Goal: Task Accomplishment & Management: Use online tool/utility

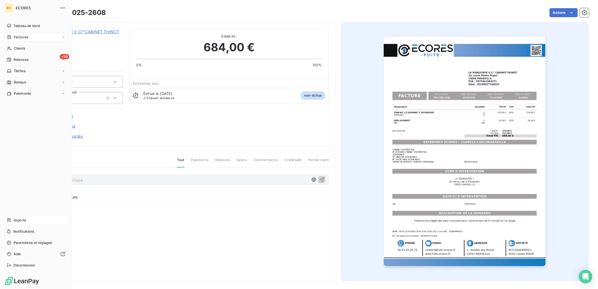
click at [30, 220] on div "Imports" at bounding box center [36, 220] width 63 height 9
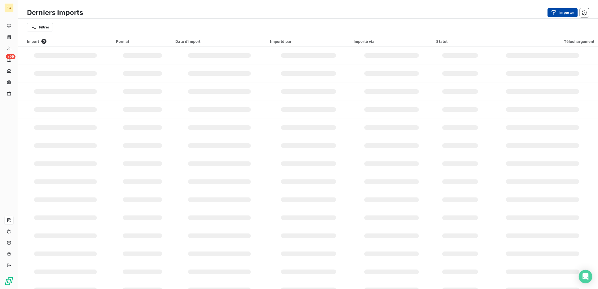
click at [562, 11] on button "Importer" at bounding box center [563, 12] width 30 height 9
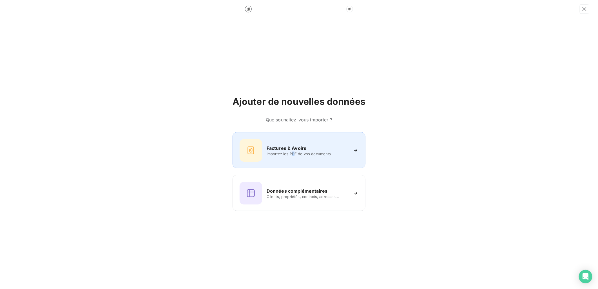
click at [294, 152] on span "Importez les PDF de vos documents" at bounding box center [308, 154] width 82 height 5
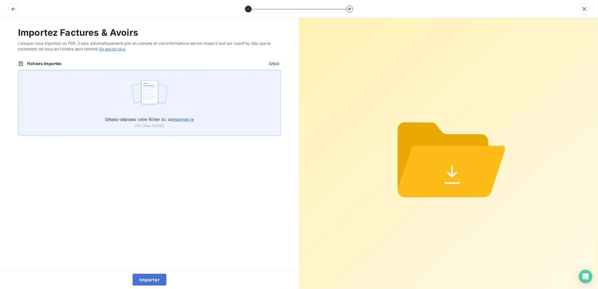
click at [150, 102] on img at bounding box center [149, 95] width 37 height 36
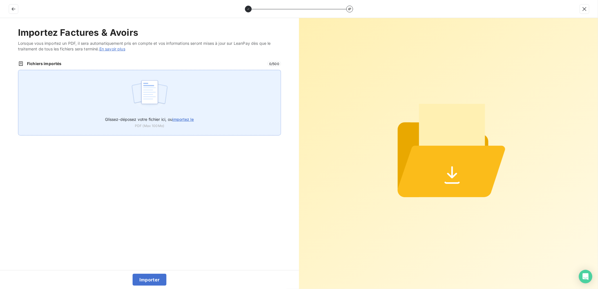
type input "C:\fakepath\FEF-2025-2609.pdf"
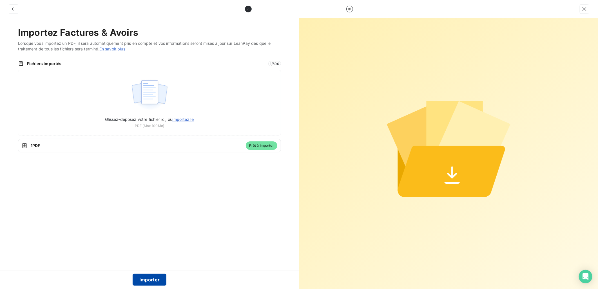
click at [152, 278] on button "Importer" at bounding box center [150, 280] width 34 height 12
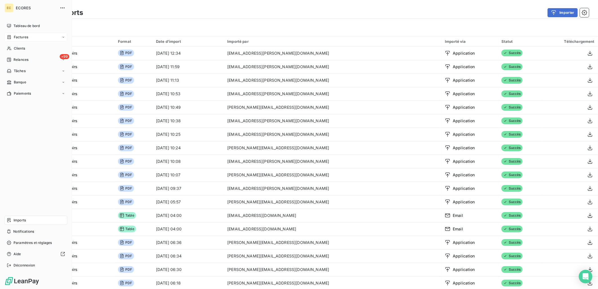
click at [28, 36] on div "Factures" at bounding box center [36, 37] width 63 height 9
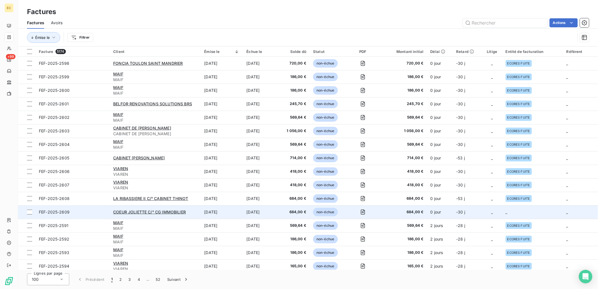
click at [455, 210] on td "-30 j" at bounding box center [467, 212] width 29 height 14
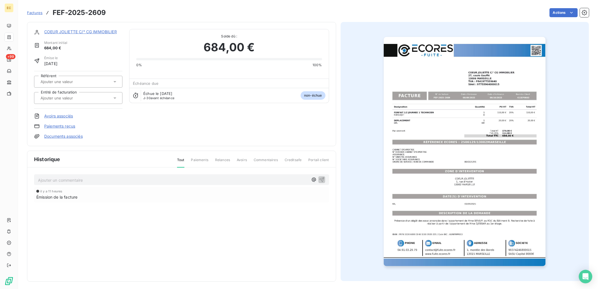
click at [62, 136] on link "Documents associés" at bounding box center [63, 137] width 39 height 6
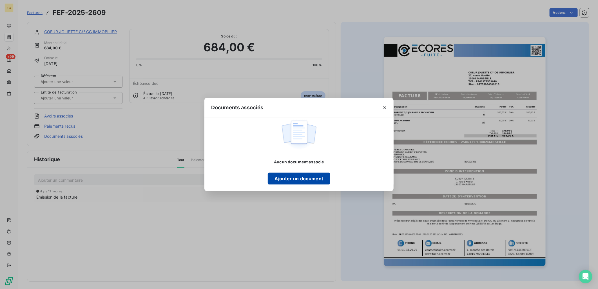
click at [288, 179] on button "Ajouter un document" at bounding box center [299, 179] width 62 height 12
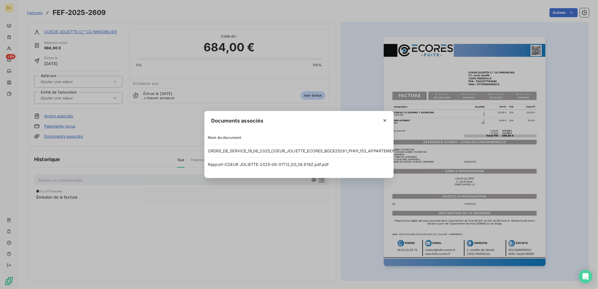
click at [158, 130] on div "Documents associés Nom du document Date Taille ORDRE_DE_SERVICE_19_06_2025_COEU…" at bounding box center [299, 144] width 598 height 289
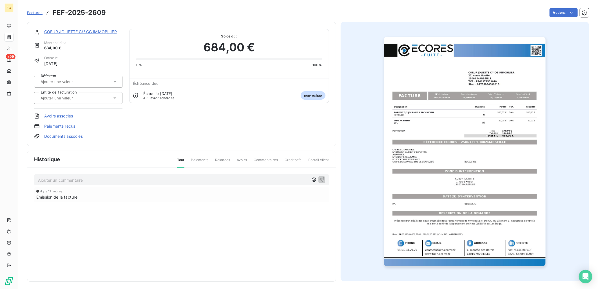
click at [85, 96] on input "text" at bounding box center [68, 97] width 57 height 5
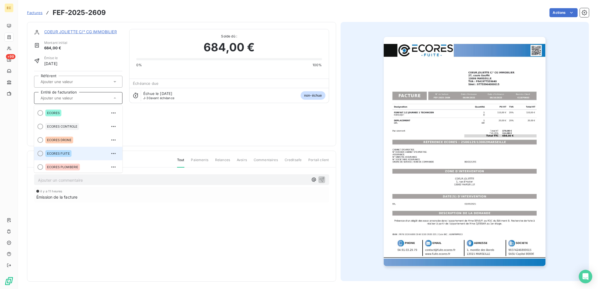
click at [74, 149] on div "ECORES FUITE" at bounding box center [81, 153] width 73 height 9
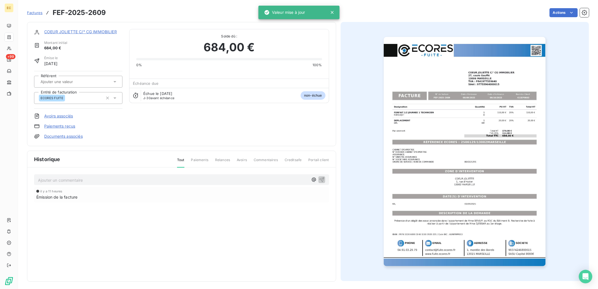
click at [77, 30] on link "COEUR JOLIETTE C/° CG IMMOBILIER" at bounding box center [80, 31] width 73 height 5
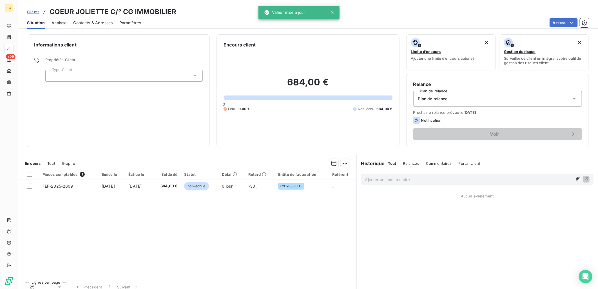
click at [83, 73] on div at bounding box center [123, 76] width 157 height 12
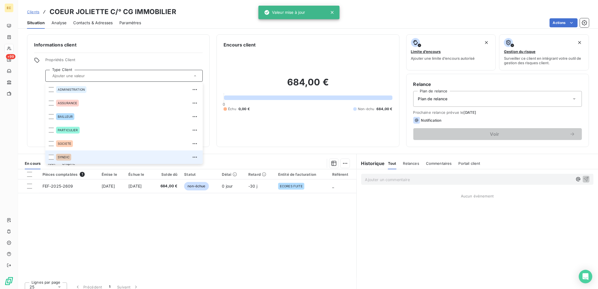
click at [67, 153] on div "SYNDIC" at bounding box center [127, 157] width 143 height 9
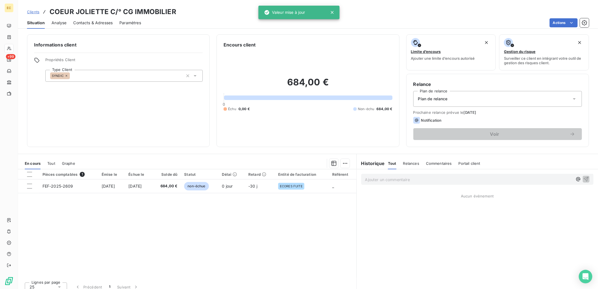
click at [458, 101] on div "Plan de relance" at bounding box center [498, 99] width 169 height 16
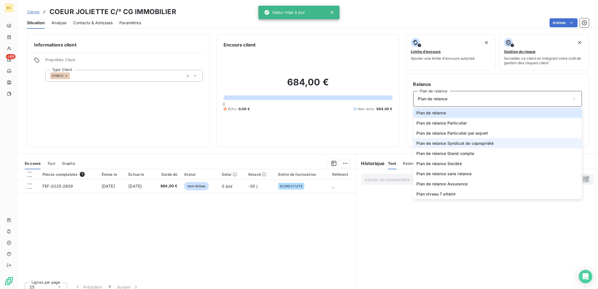
click at [477, 141] on span "Plan de relance Syndicat de copropriété" at bounding box center [455, 144] width 77 height 6
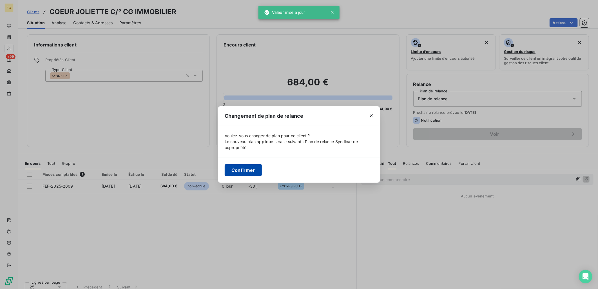
click at [245, 170] on button "Confirmer" at bounding box center [243, 170] width 37 height 12
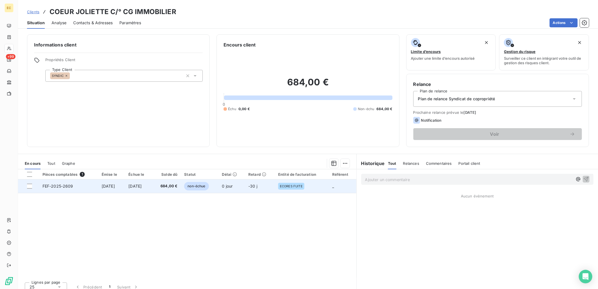
click at [115, 185] on span "[DATE]" at bounding box center [108, 186] width 13 height 5
